Goal: Information Seeking & Learning: Understand process/instructions

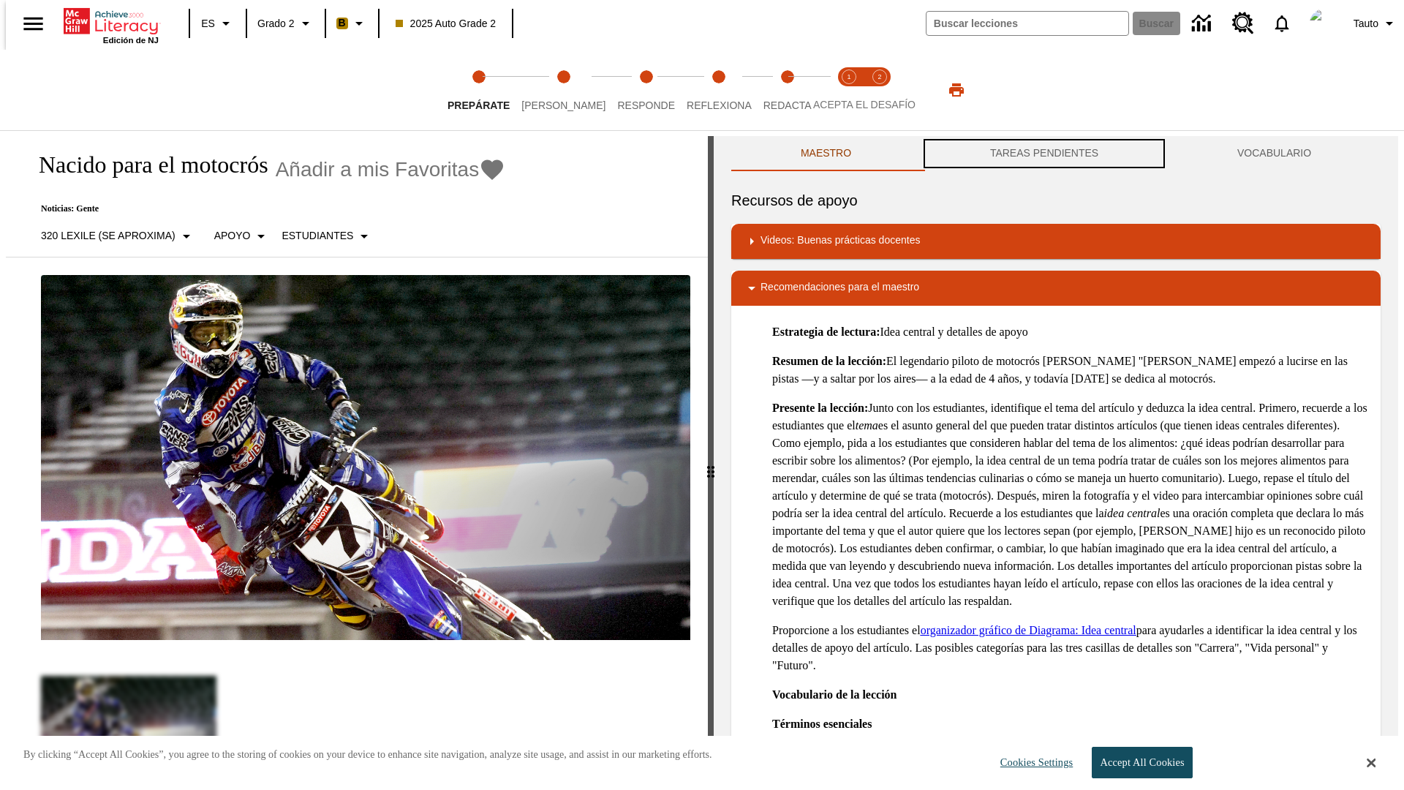
click at [1044, 154] on button "TAREAS PENDIENTES" at bounding box center [1043, 153] width 247 height 35
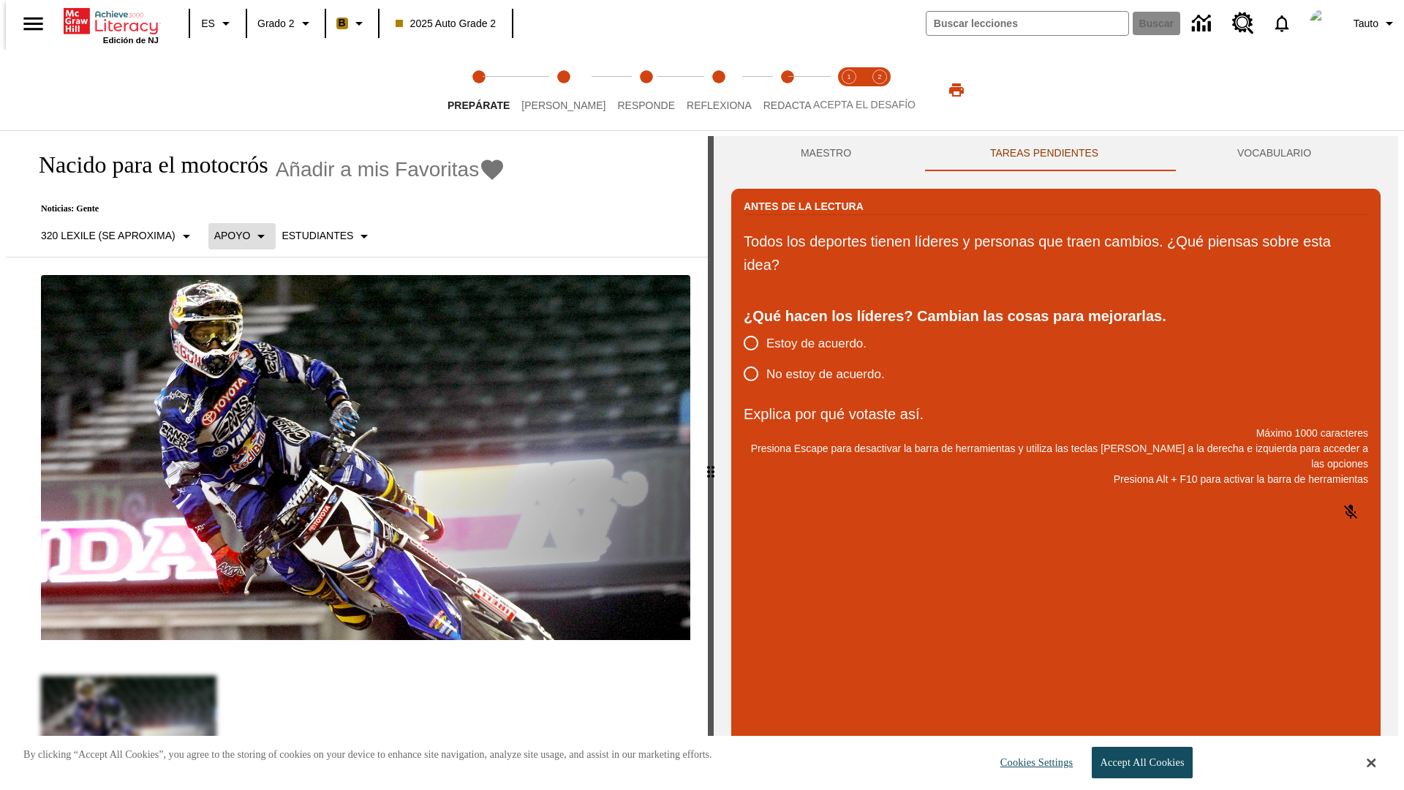
click at [234, 235] on p "Apoyo" at bounding box center [232, 235] width 37 height 15
click at [257, 321] on p "Apoyo" at bounding box center [256, 321] width 86 height 15
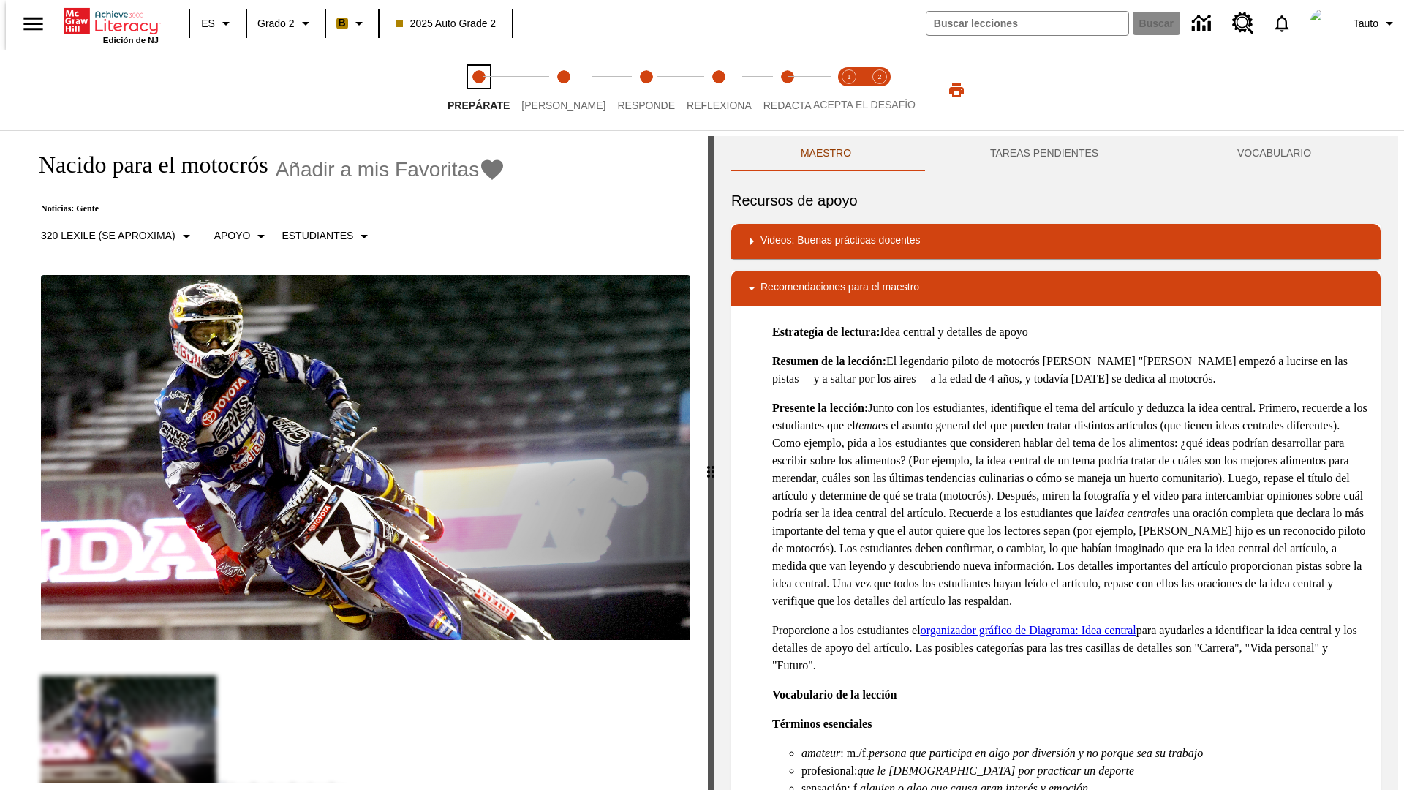
click at [478, 90] on span "Prepárate" at bounding box center [478, 99] width 62 height 26
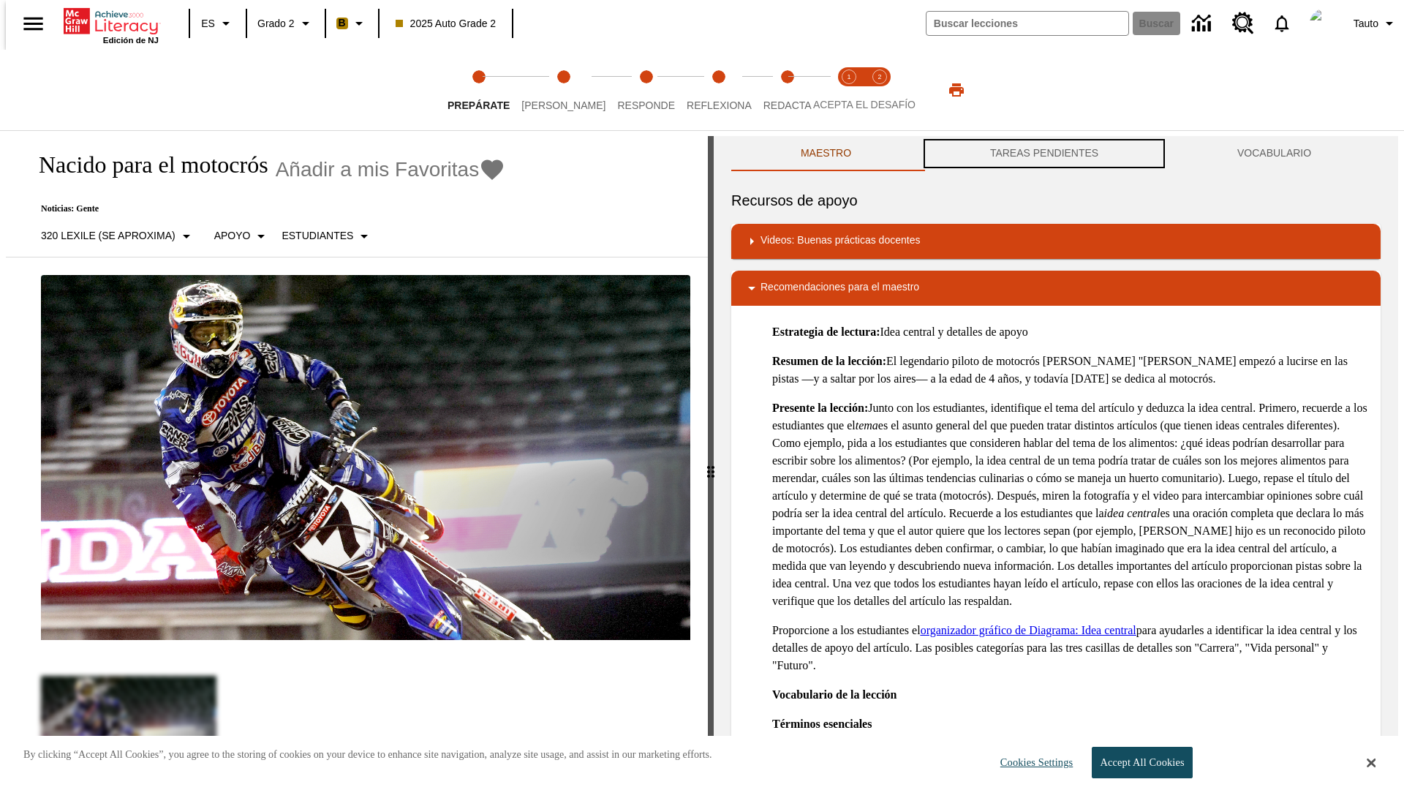
click at [1044, 154] on button "TAREAS PENDIENTES" at bounding box center [1043, 153] width 247 height 35
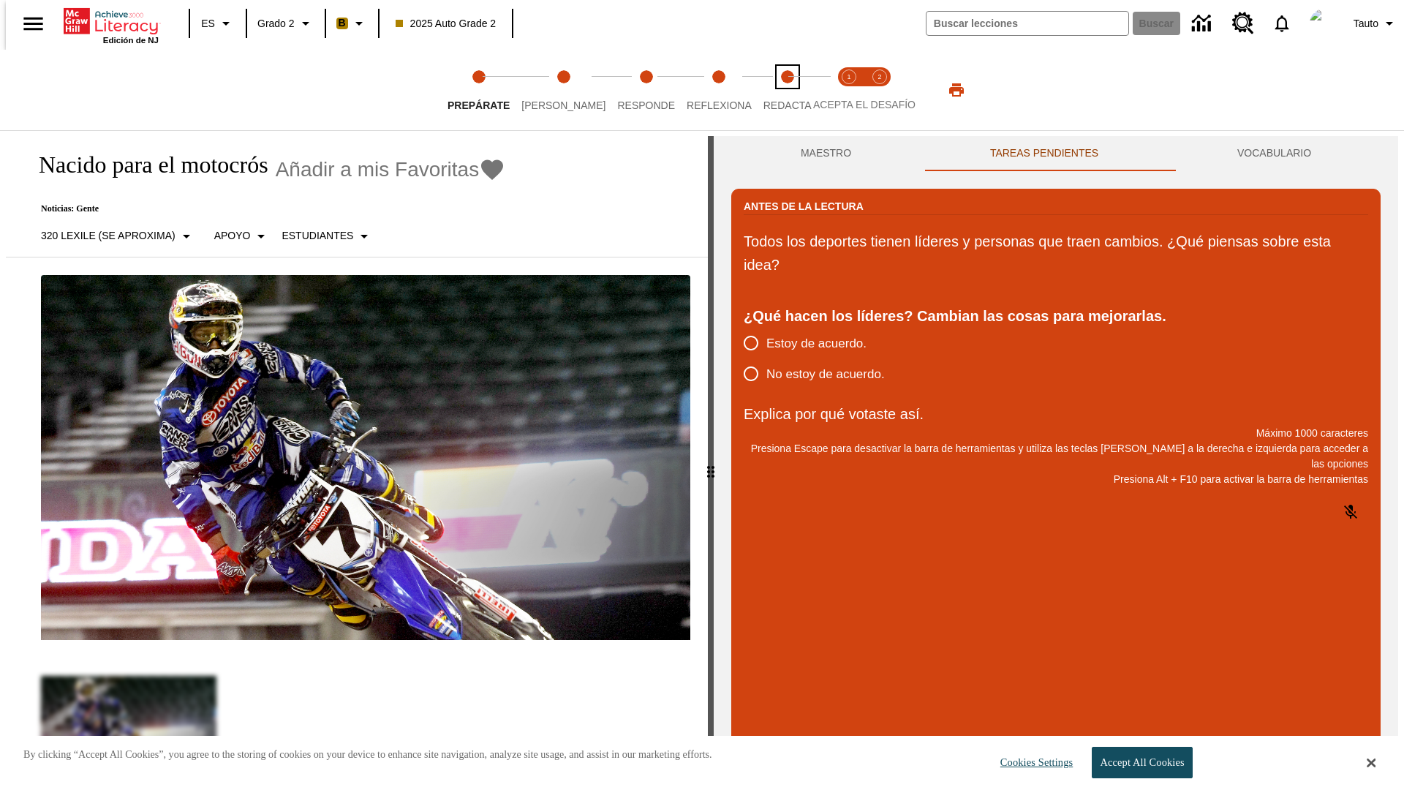
click at [771, 90] on span "Redacta" at bounding box center [787, 99] width 48 height 26
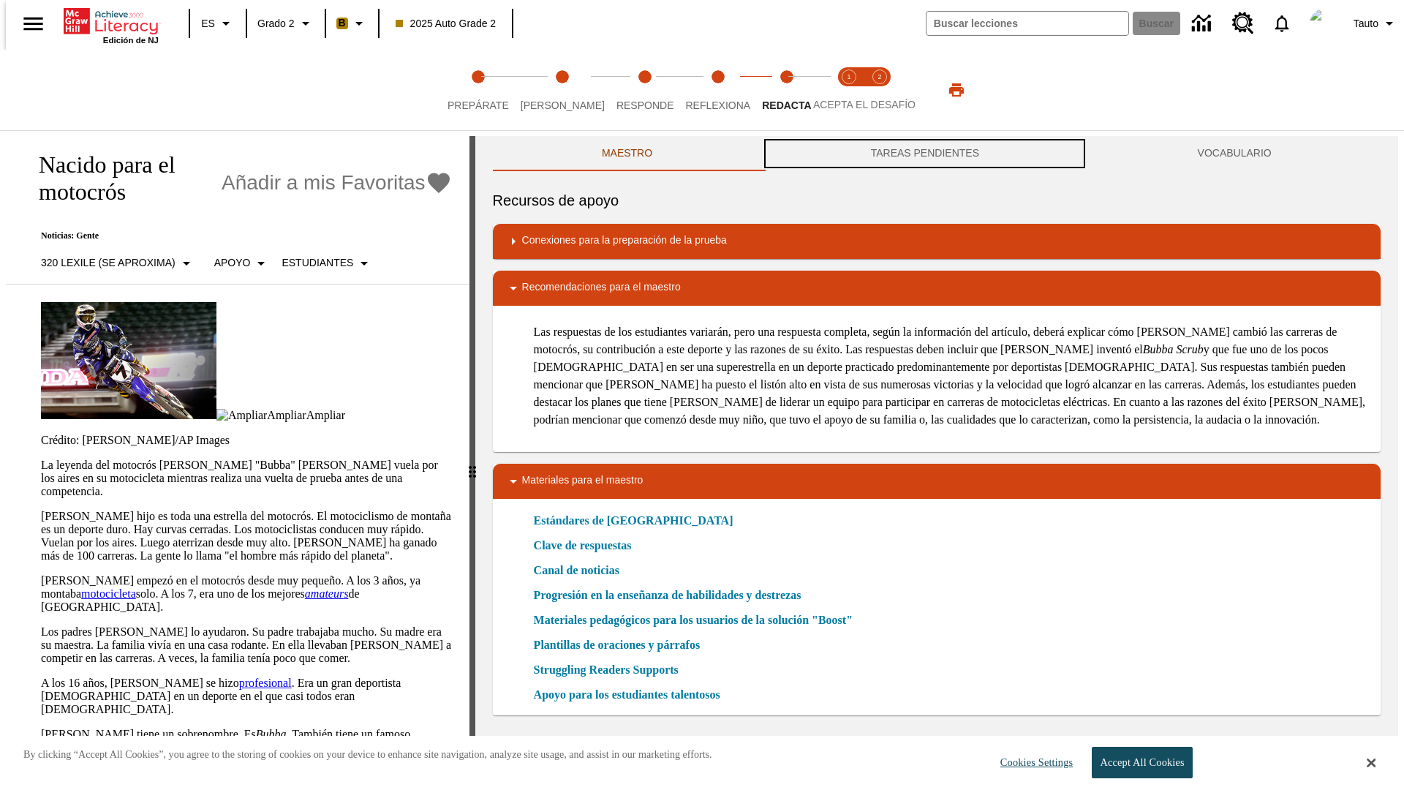
scroll to position [1, 0]
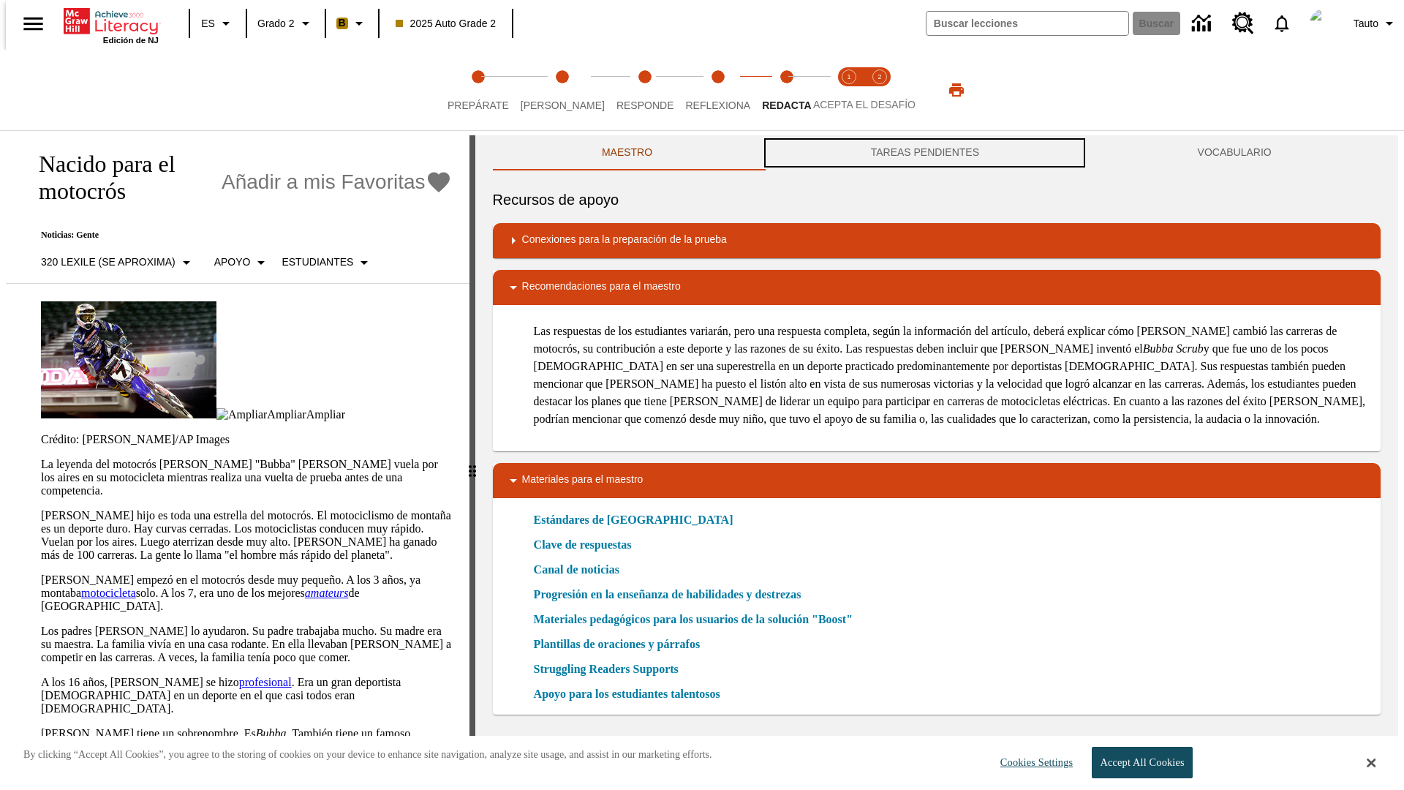
click at [925, 154] on button "TAREAS PENDIENTES" at bounding box center [924, 152] width 327 height 35
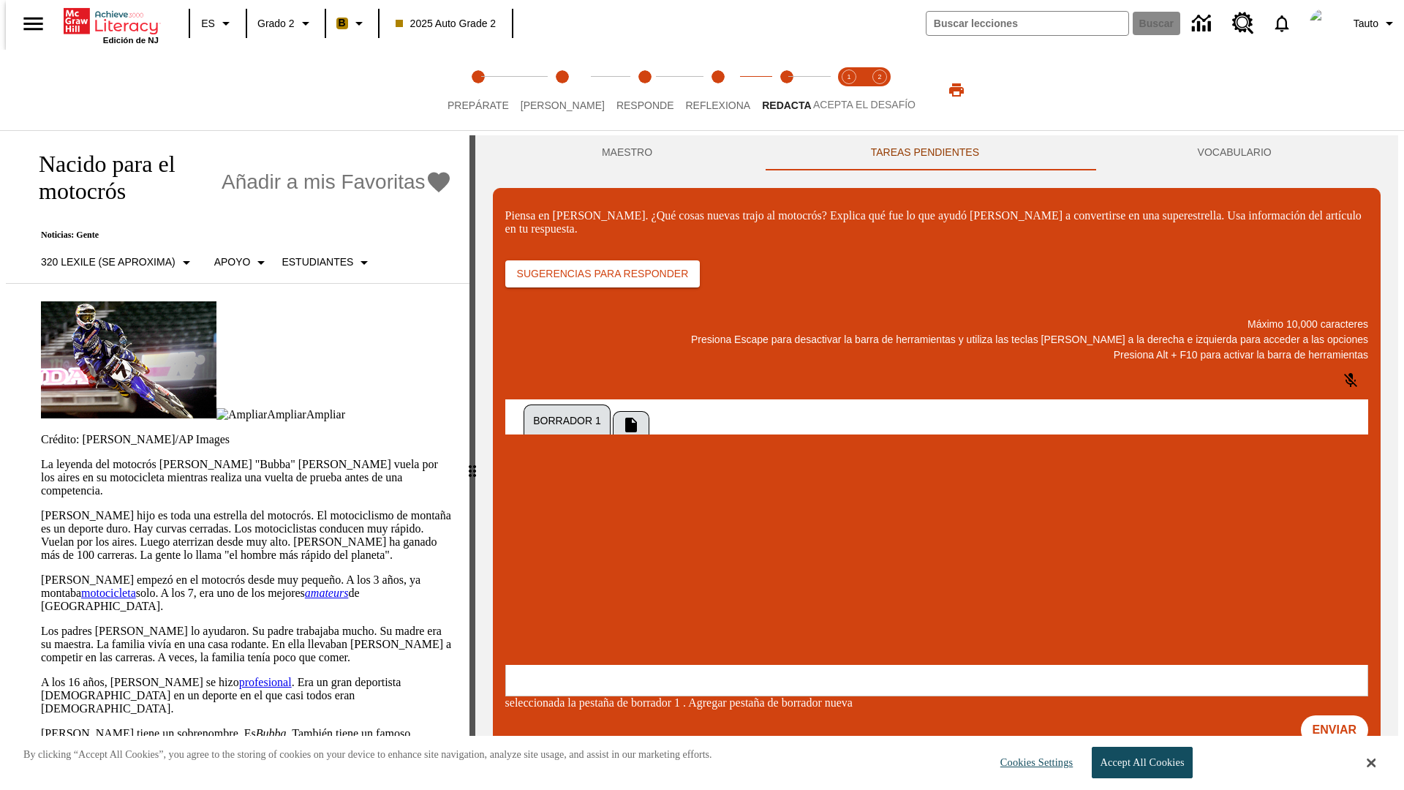
scroll to position [0, 0]
